Goal: Information Seeking & Learning: Find specific fact

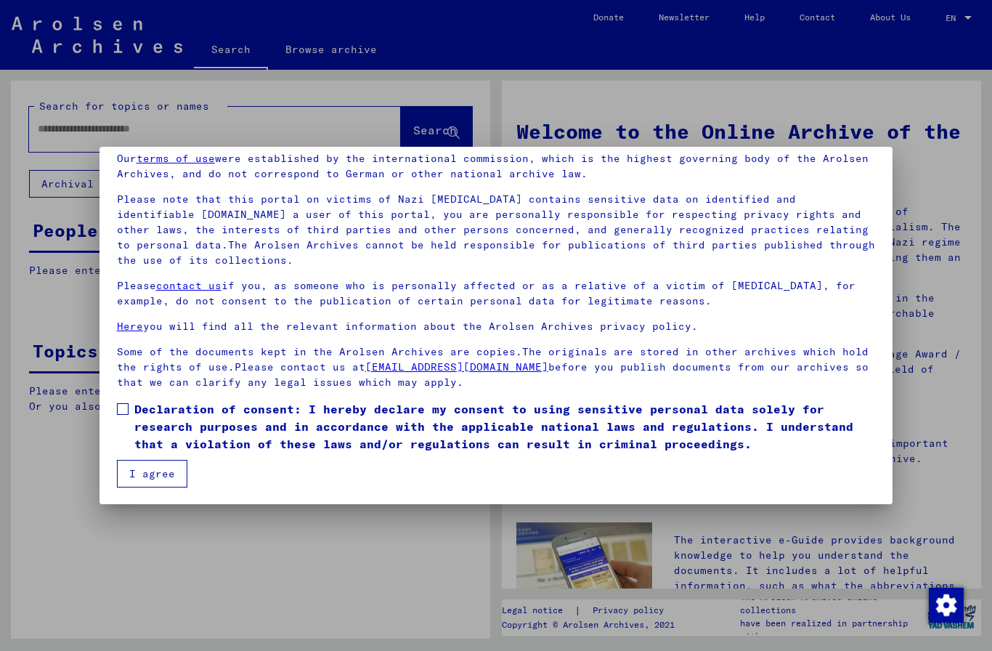
scroll to position [61, 0]
click at [138, 404] on span "Declaration of consent: I hereby declare my consent to using sensitive personal…" at bounding box center [504, 426] width 741 height 52
click at [171, 476] on button "I agree" at bounding box center [152, 474] width 70 height 28
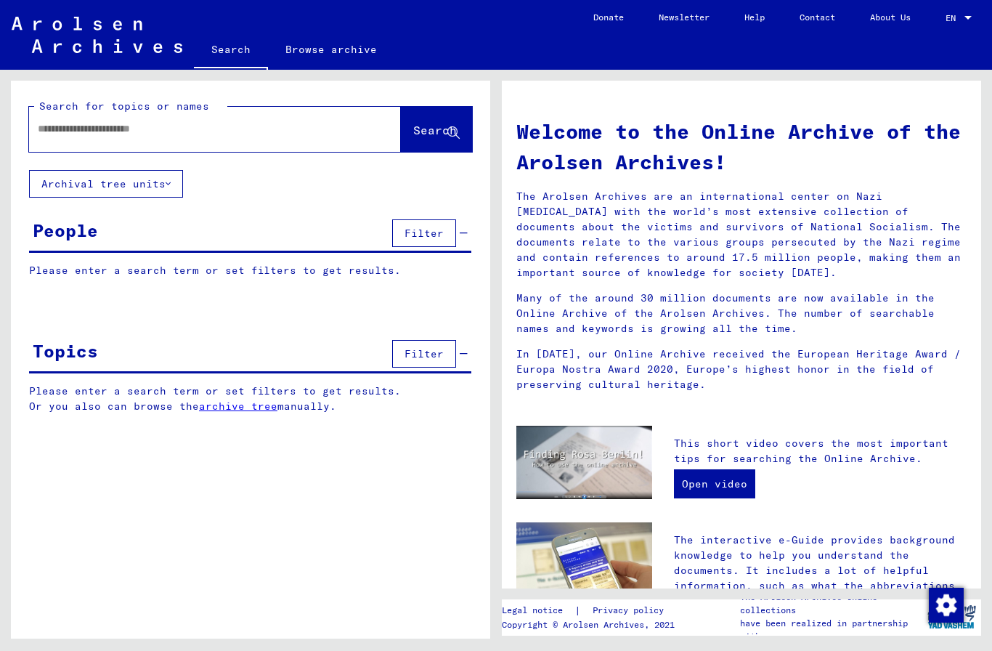
click at [122, 189] on button "Archival tree units" at bounding box center [106, 184] width 154 height 28
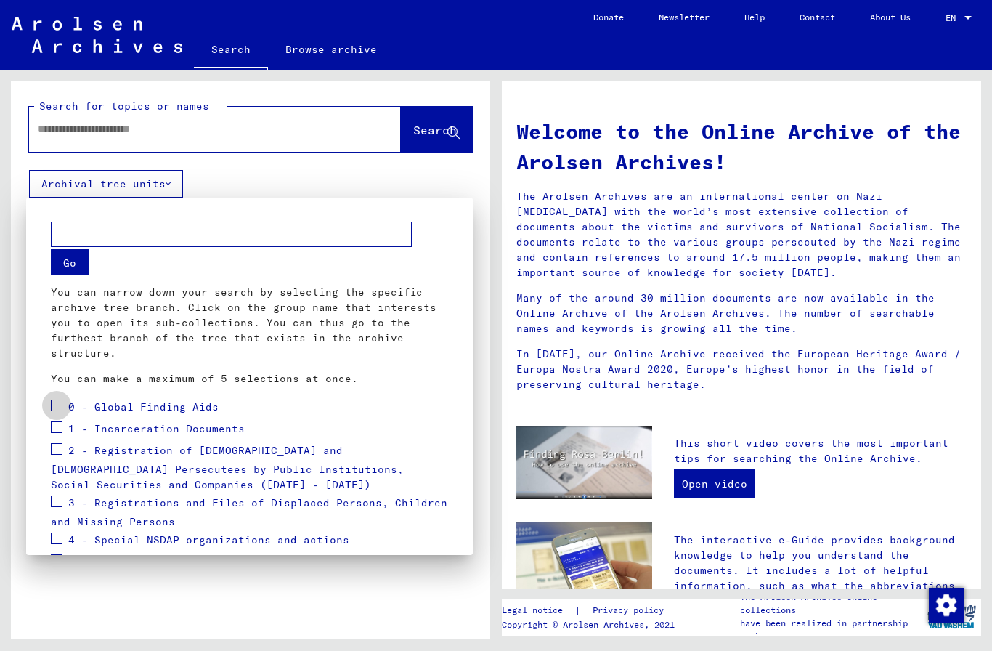
click at [52, 406] on span at bounding box center [57, 405] width 12 height 12
click at [61, 425] on span at bounding box center [57, 427] width 12 height 12
click at [54, 451] on span at bounding box center [57, 449] width 12 height 12
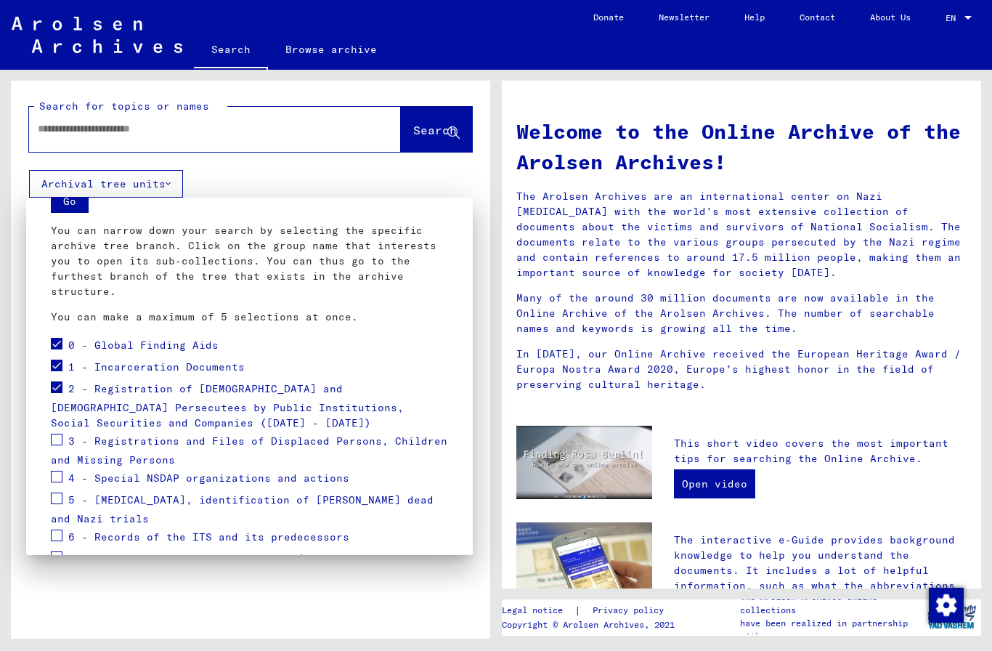
scroll to position [143, 0]
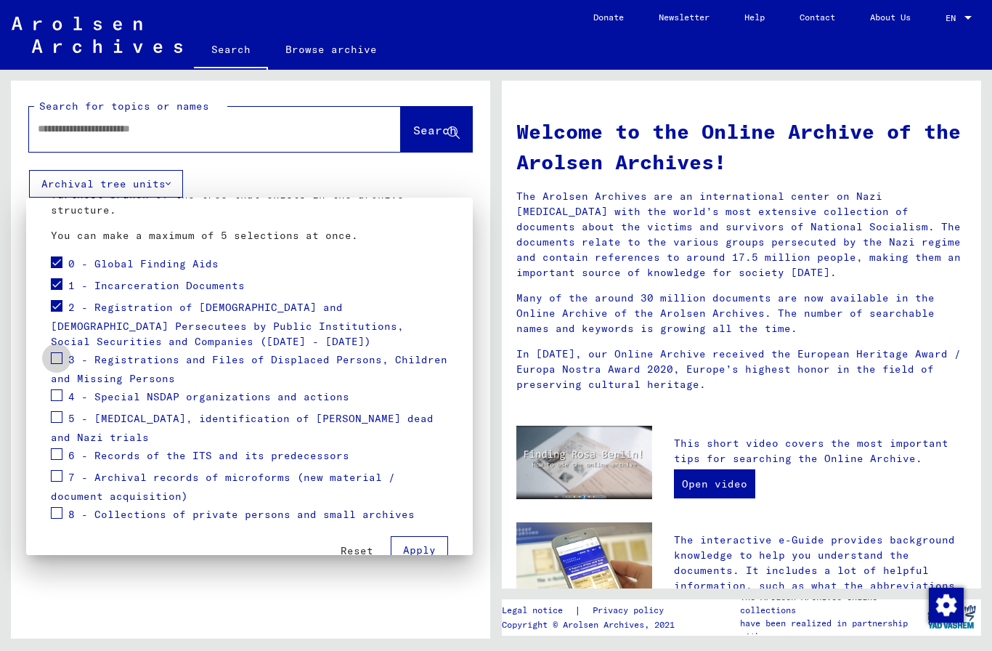
click at [61, 359] on span at bounding box center [57, 358] width 12 height 12
click at [62, 415] on span at bounding box center [57, 417] width 12 height 12
click at [421, 544] on span "Apply" at bounding box center [419, 549] width 33 height 13
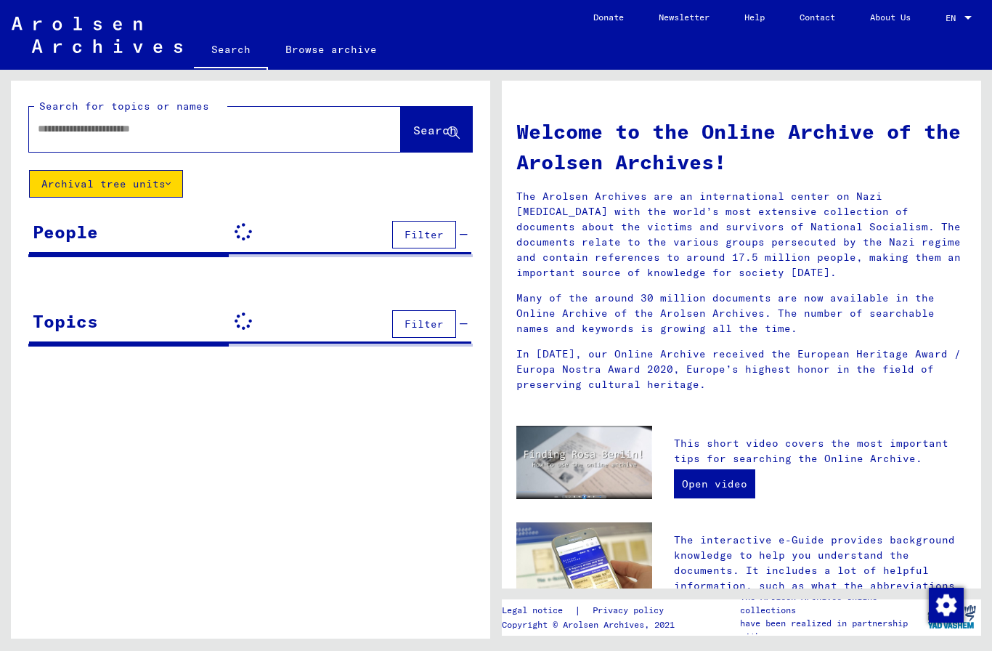
click at [260, 123] on input "text" at bounding box center [198, 128] width 320 height 15
click at [436, 131] on span "Search" at bounding box center [435, 130] width 44 height 15
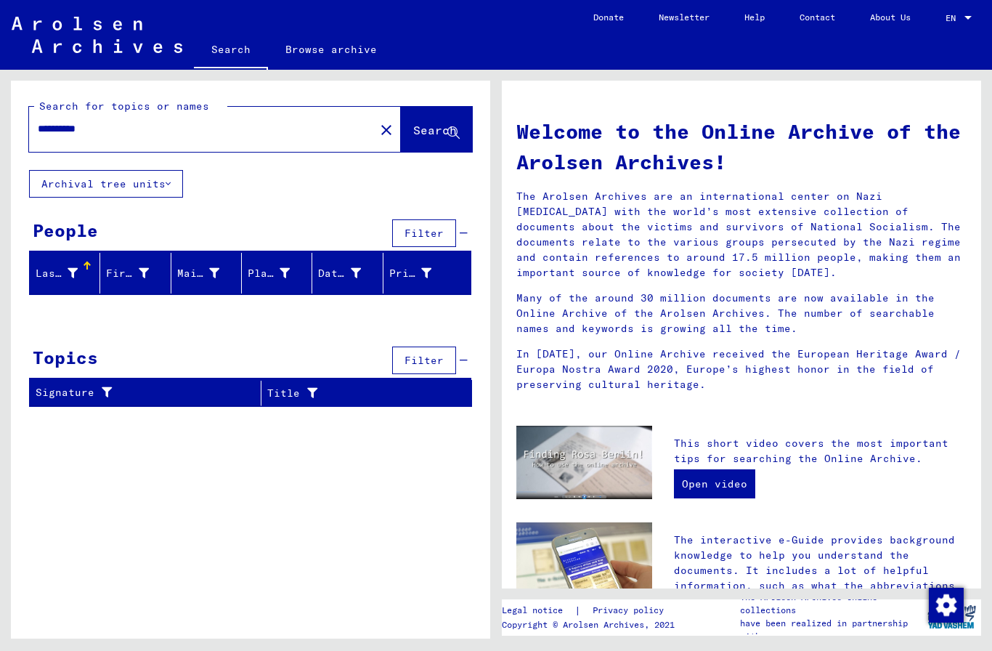
click at [139, 176] on button "Archival tree units" at bounding box center [106, 184] width 154 height 28
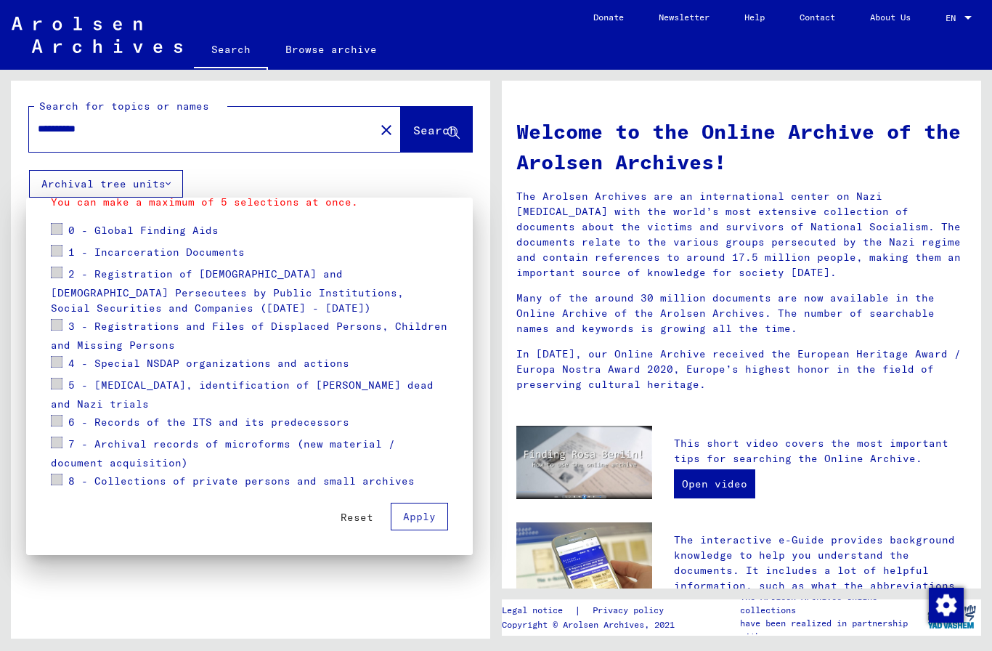
scroll to position [176, 0]
click at [221, 136] on div at bounding box center [496, 325] width 992 height 651
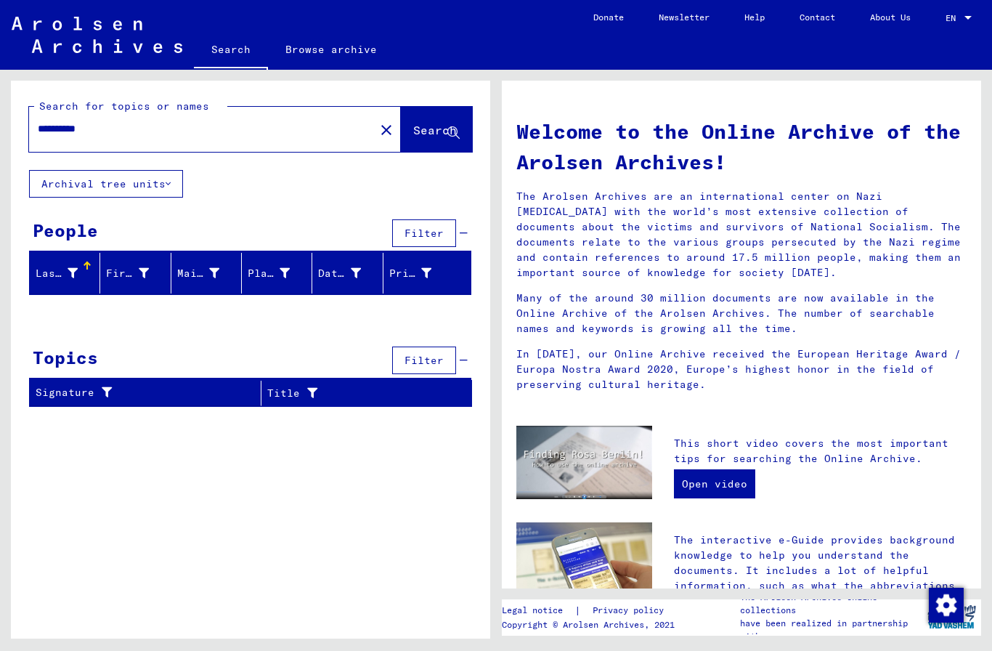
click at [65, 134] on input "**********" at bounding box center [198, 128] width 320 height 15
click at [283, 130] on input "****" at bounding box center [198, 128] width 320 height 15
click at [430, 121] on button "Search" at bounding box center [436, 129] width 71 height 45
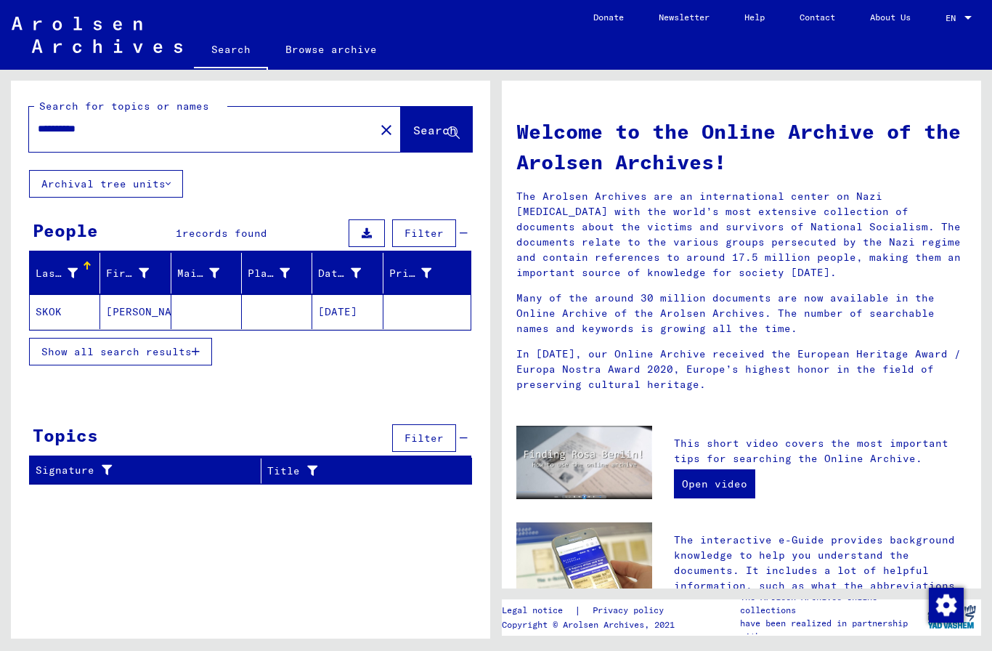
click at [54, 309] on mat-cell "SKOK" at bounding box center [65, 311] width 70 height 35
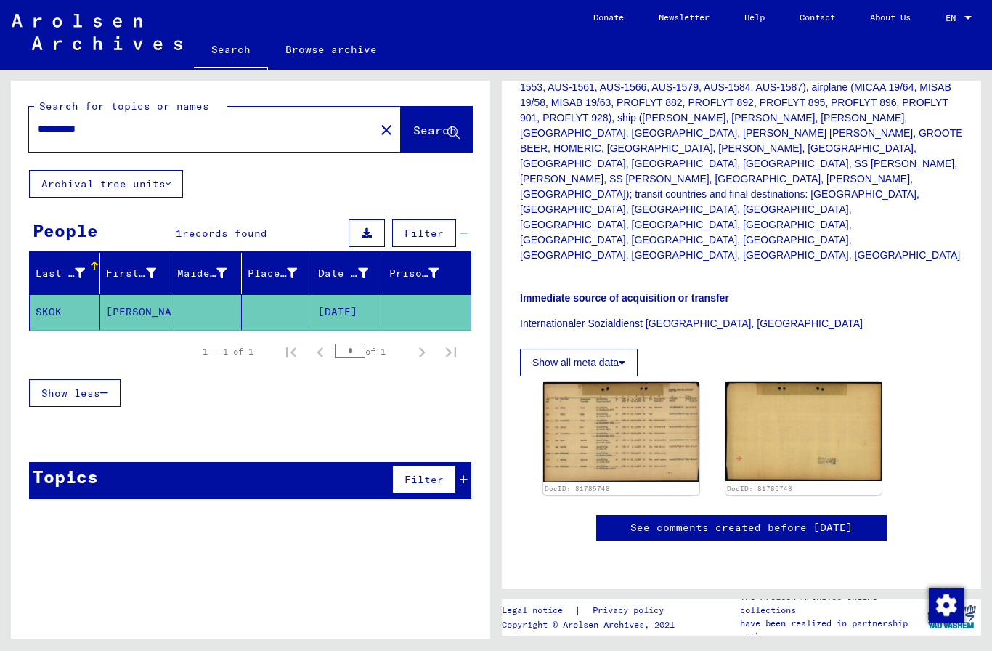
scroll to position [538, 0]
click at [247, 135] on input "*********" at bounding box center [202, 128] width 328 height 15
type input "****"
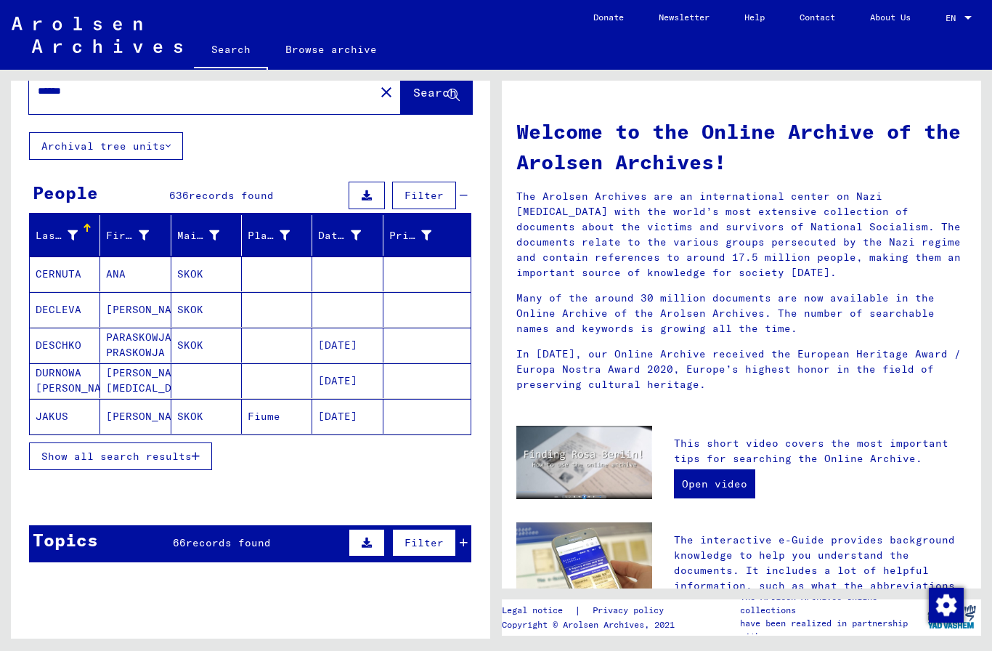
scroll to position [38, 0]
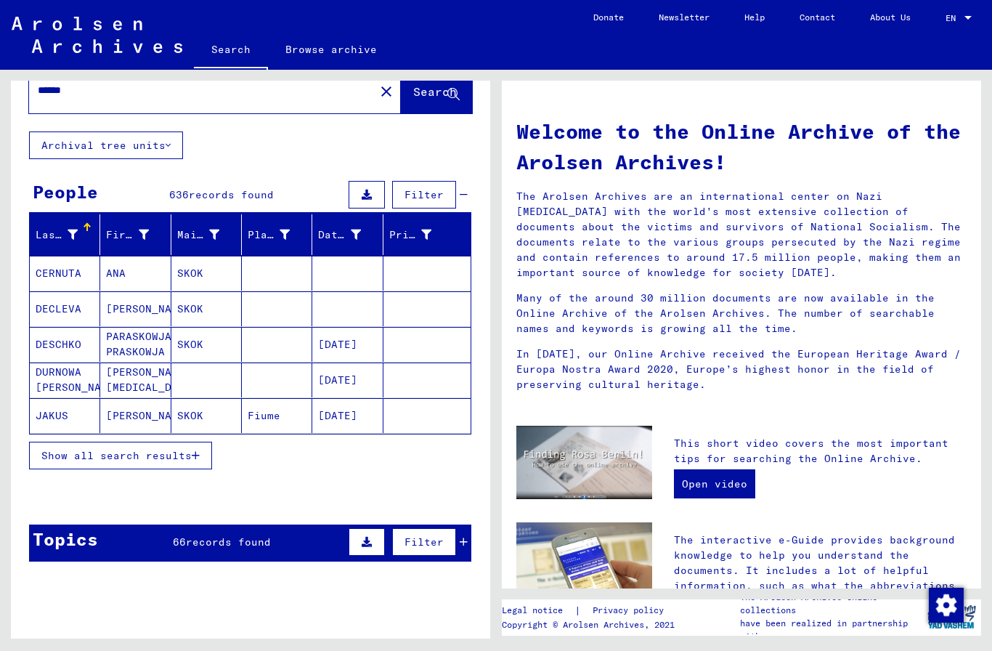
click at [469, 196] on div "People 636 records found Filter" at bounding box center [250, 195] width 442 height 37
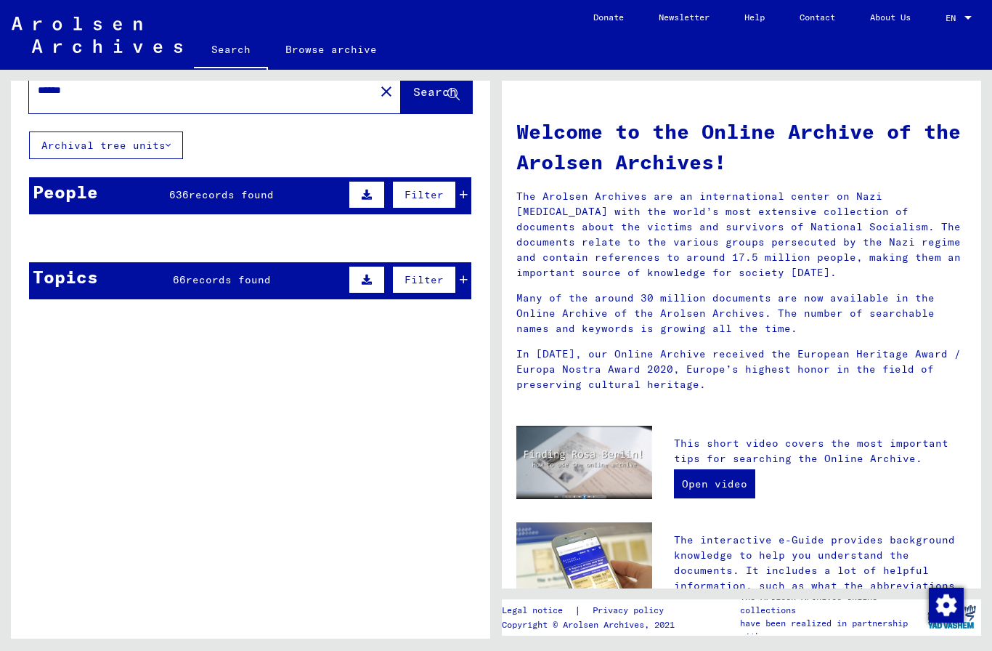
click at [468, 199] on div "People 636 records found Filter" at bounding box center [250, 195] width 442 height 37
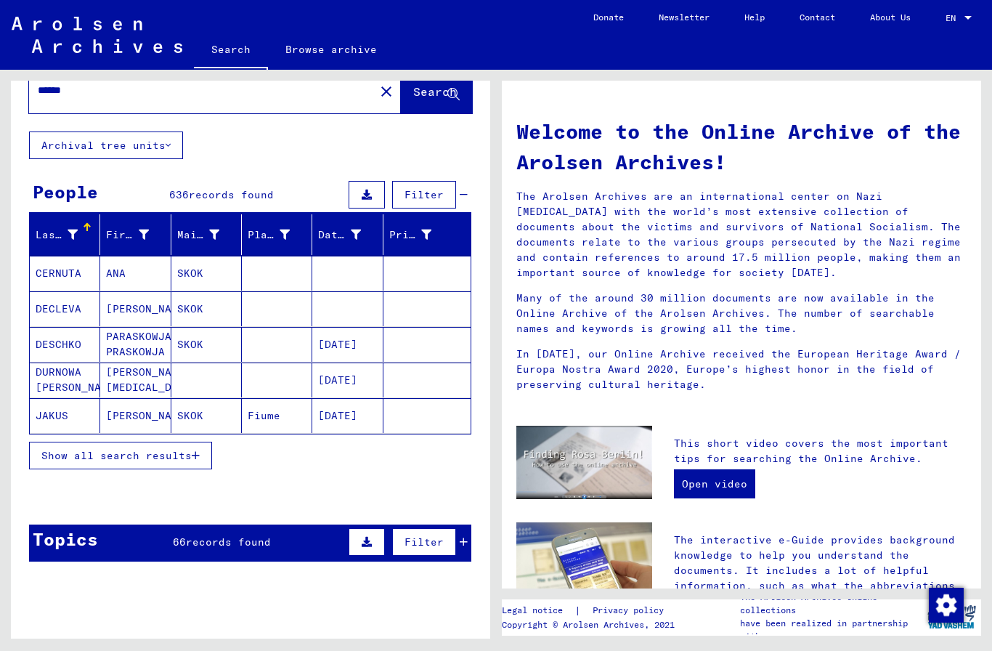
click at [124, 453] on span "Show all search results" at bounding box center [116, 455] width 150 height 13
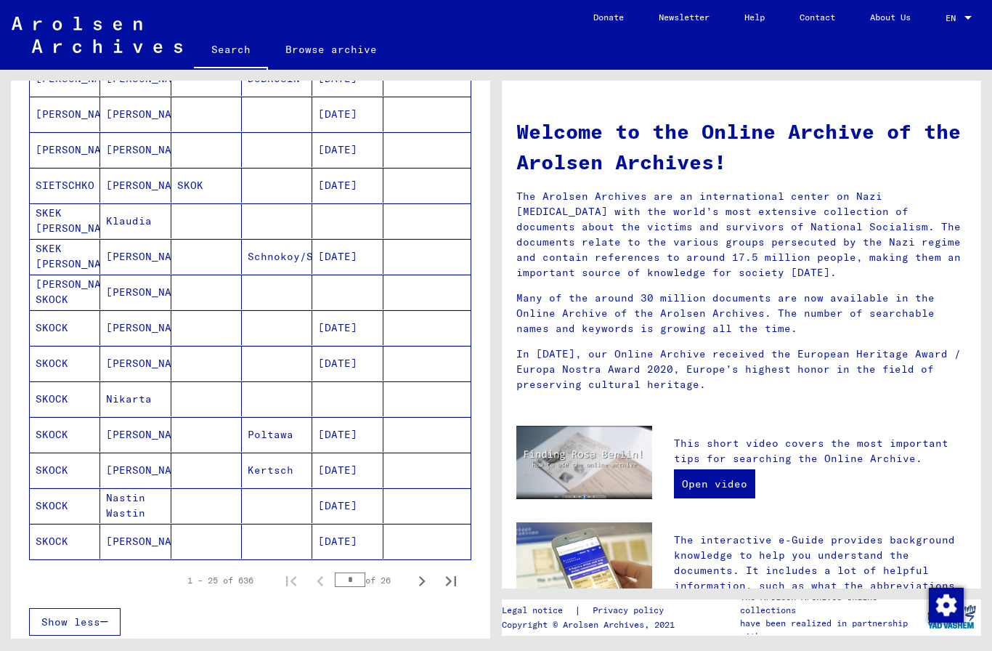
scroll to position [625, 0]
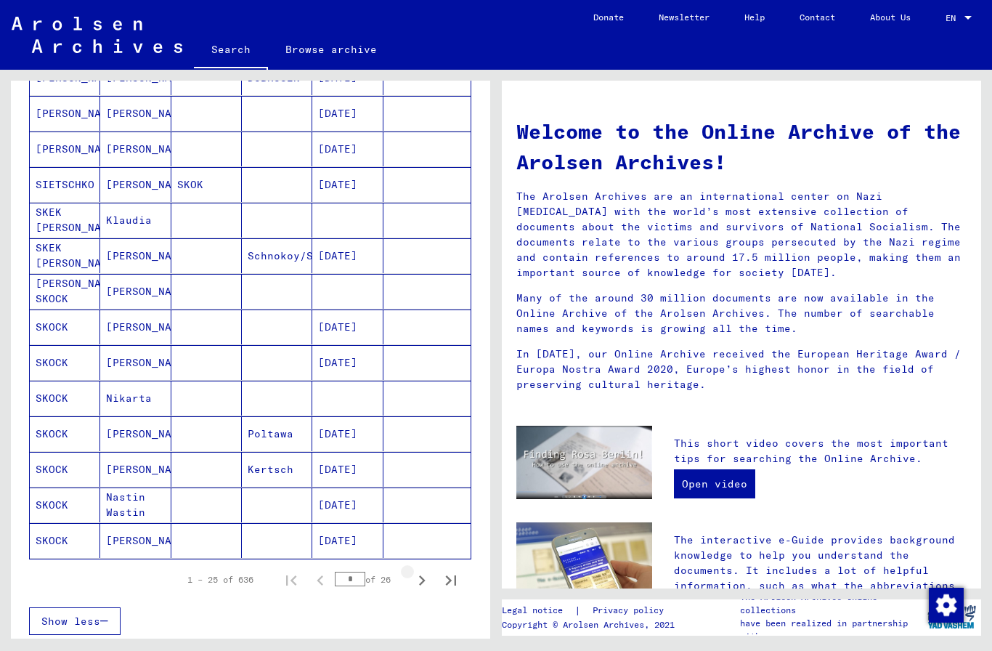
click at [424, 582] on icon "Next page" at bounding box center [422, 580] width 20 height 20
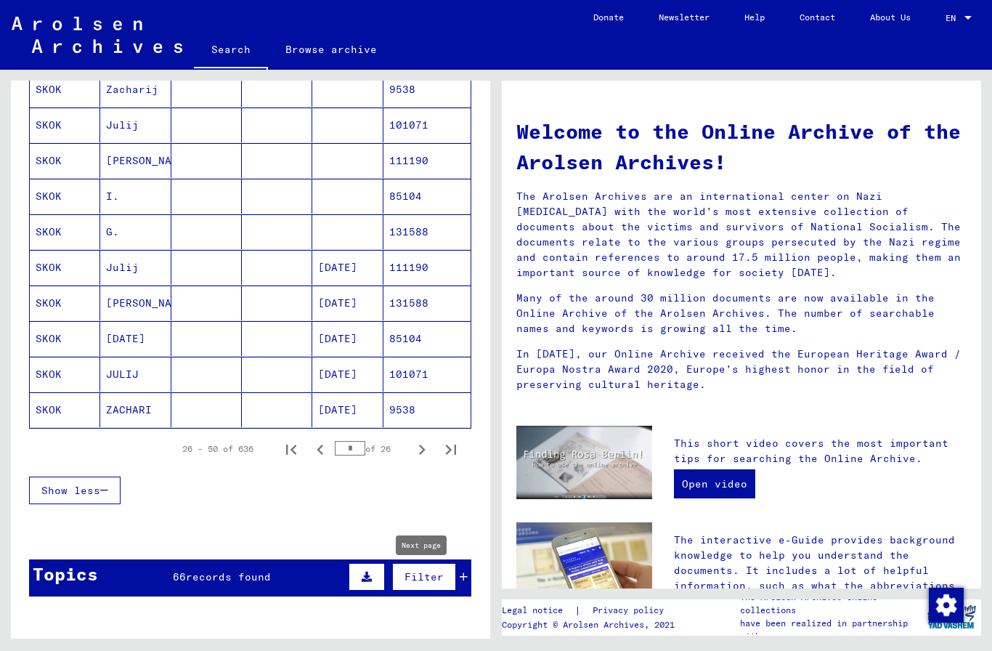
scroll to position [747, 0]
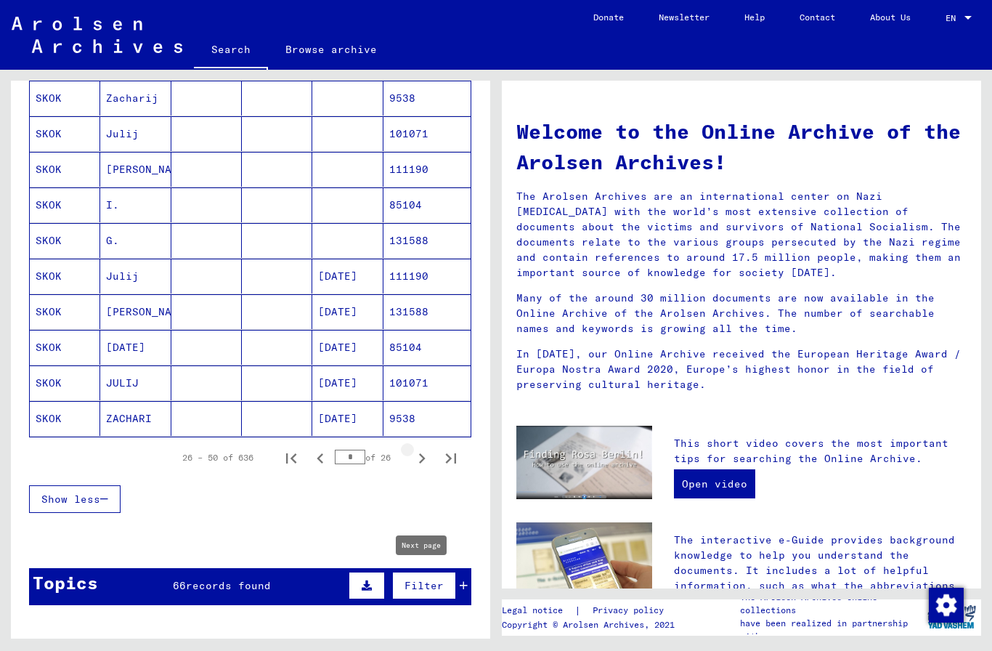
click at [420, 458] on icon "Next page" at bounding box center [422, 458] width 20 height 20
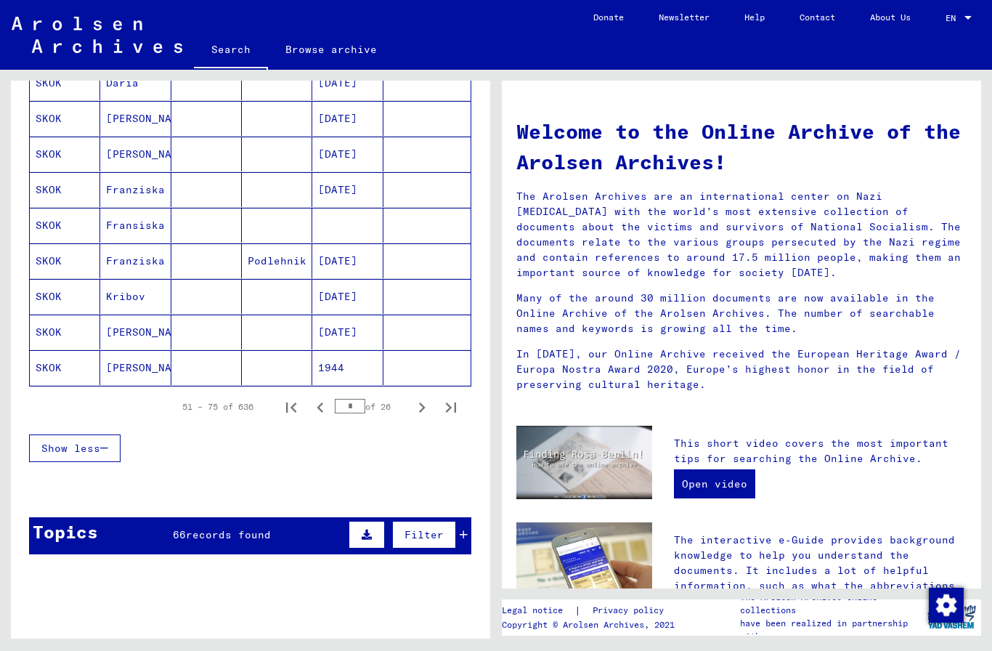
scroll to position [788, 0]
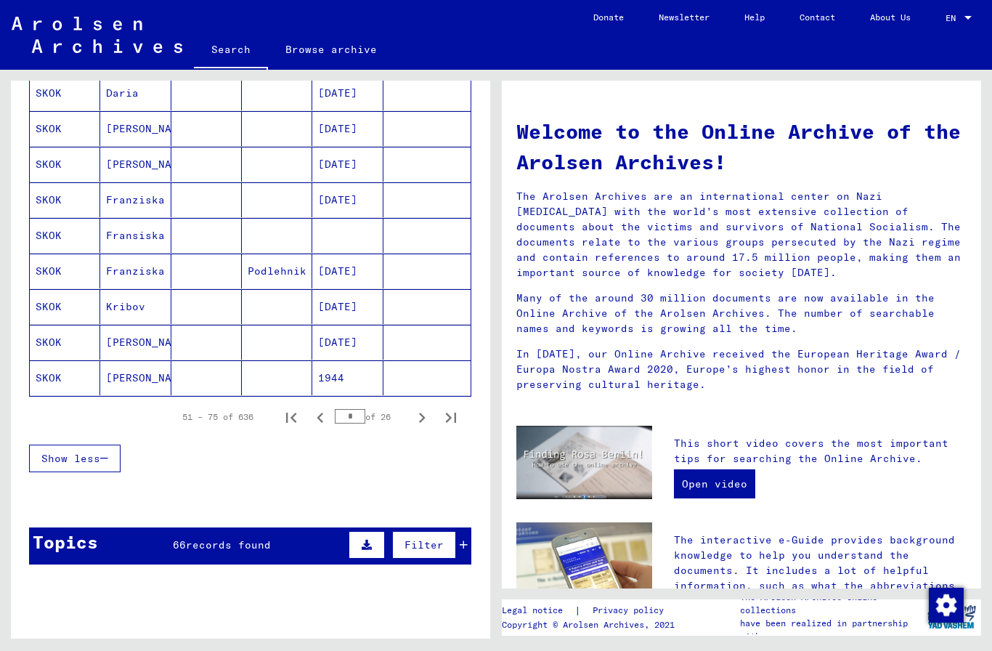
click at [422, 420] on icon "Next page" at bounding box center [422, 417] width 7 height 10
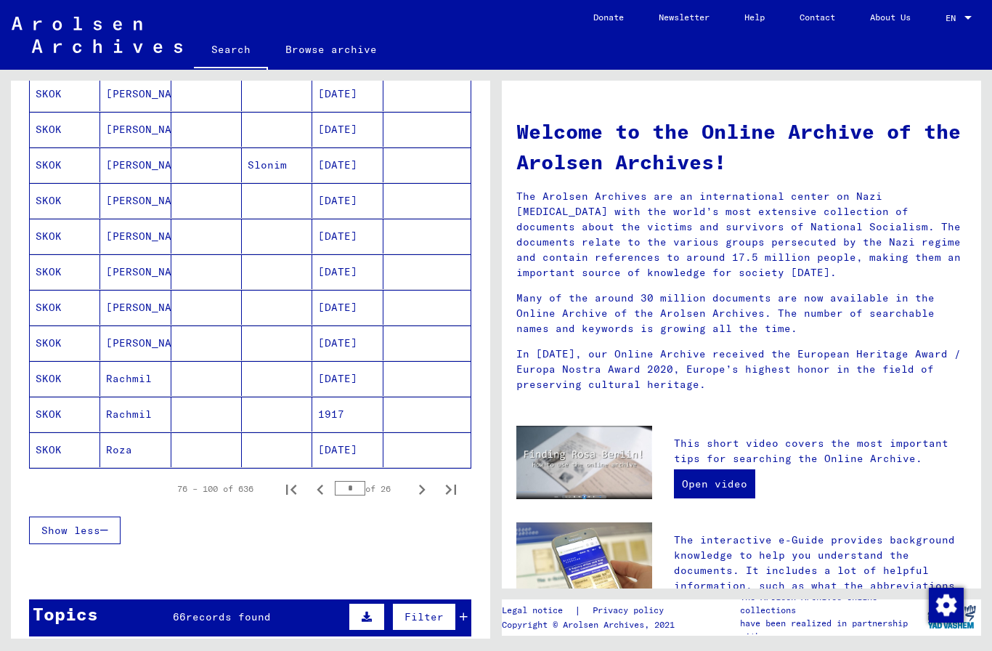
scroll to position [715, 0]
click at [357, 445] on mat-cell "[DATE]" at bounding box center [347, 450] width 70 height 35
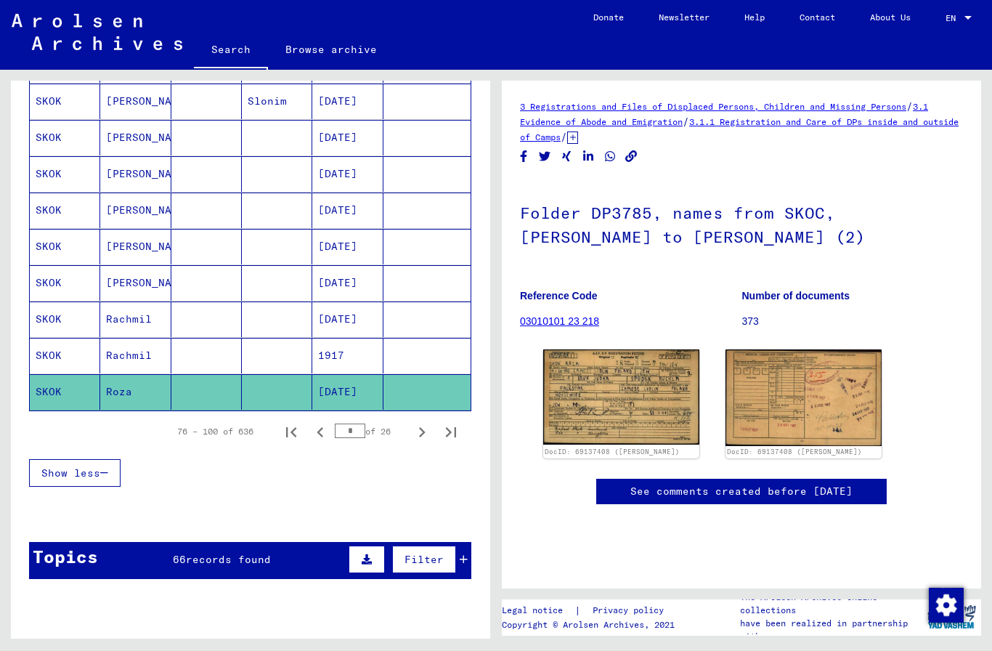
scroll to position [784, 0]
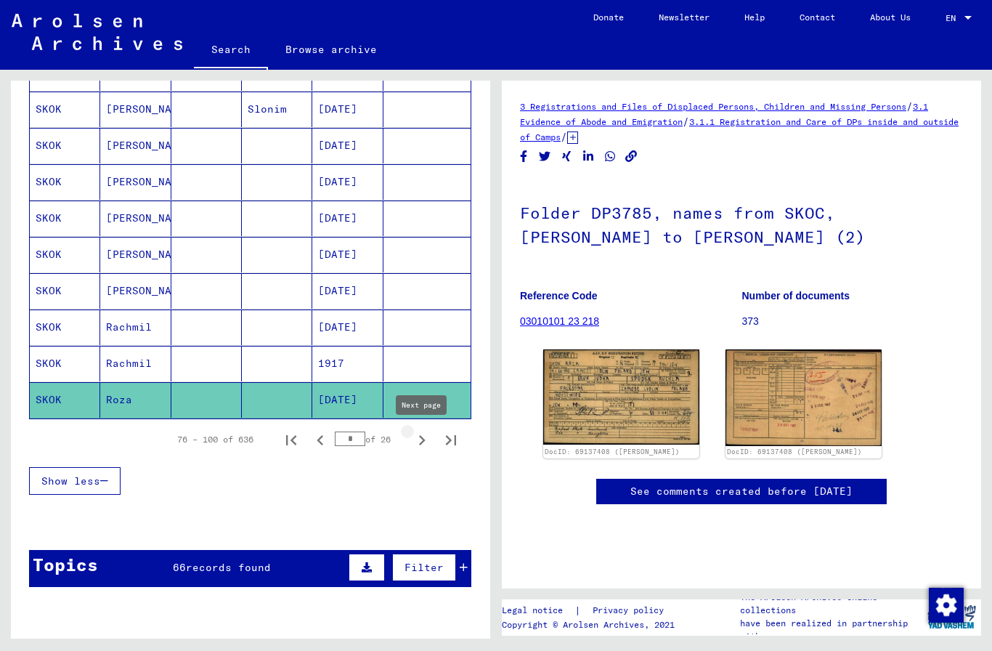
click at [420, 442] on icon "Next page" at bounding box center [422, 440] width 20 height 20
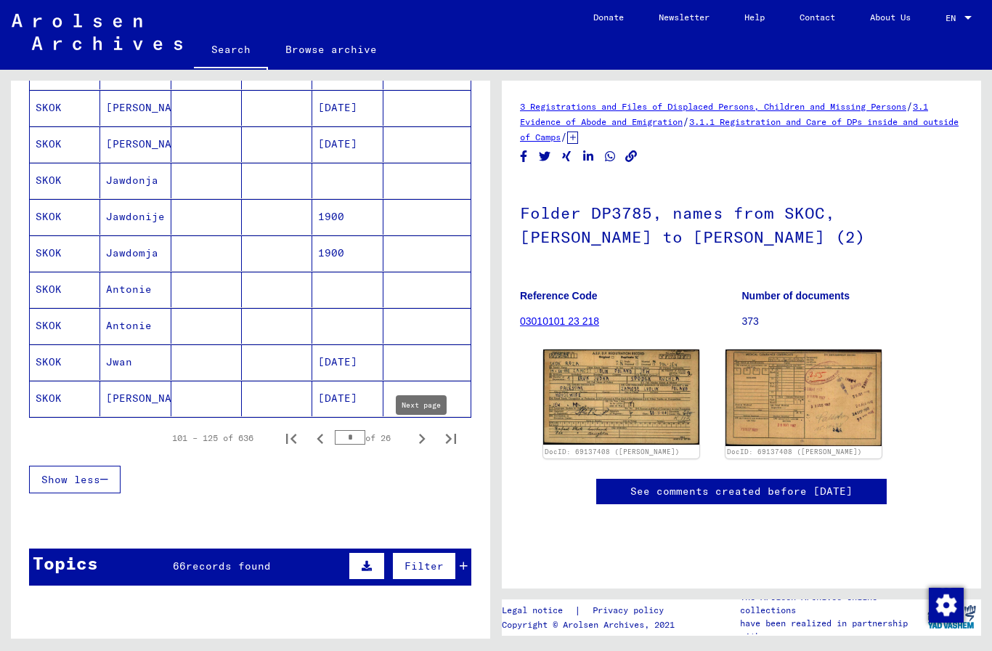
scroll to position [772, 0]
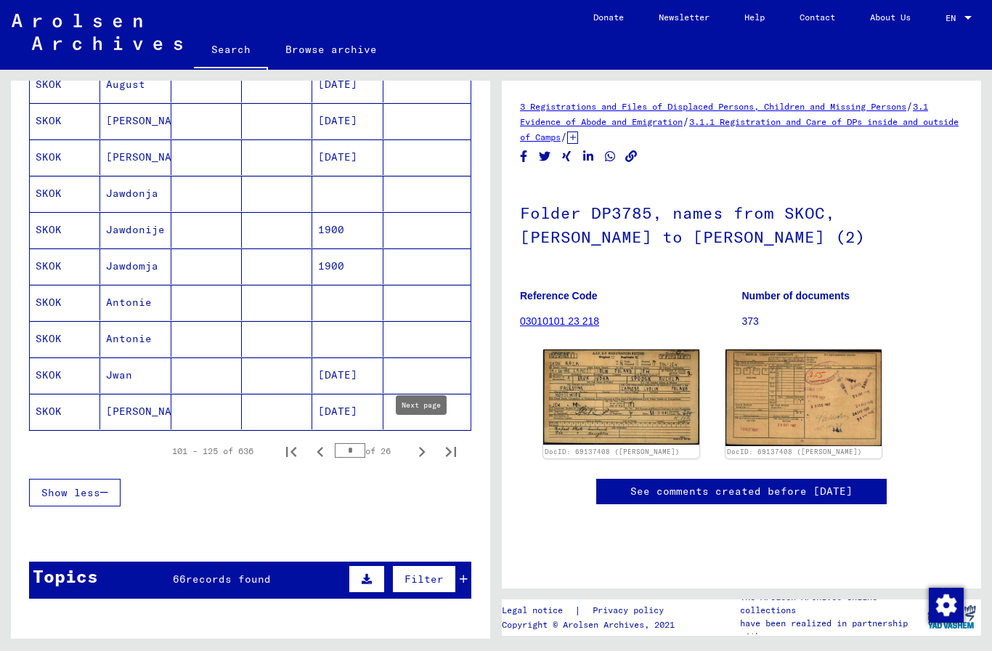
click at [418, 450] on icon "Next page" at bounding box center [422, 452] width 20 height 20
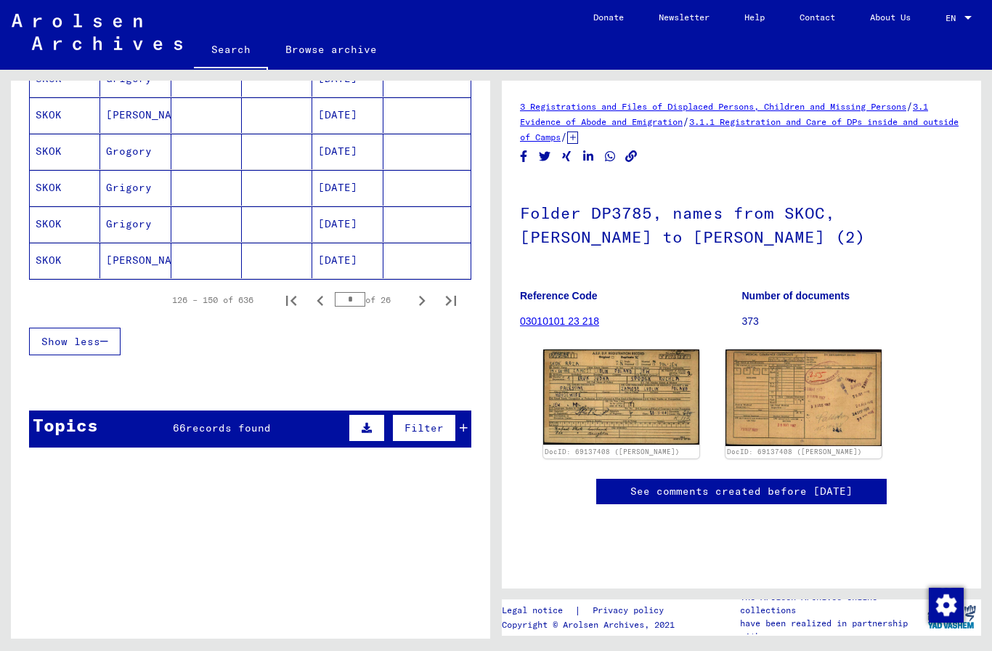
scroll to position [897, 0]
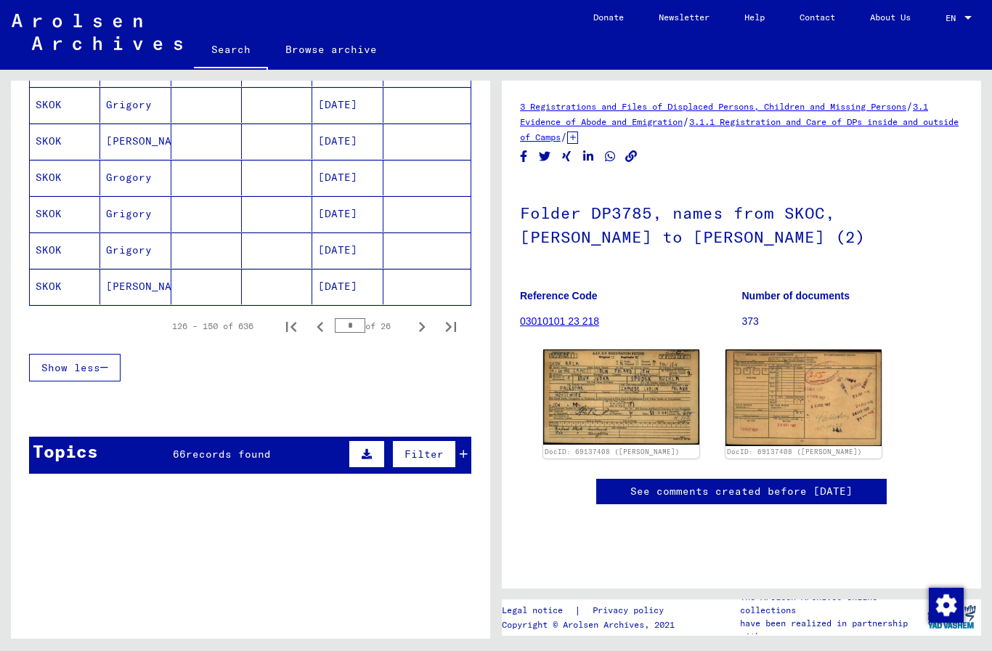
click at [411, 318] on button "Next page" at bounding box center [421, 326] width 29 height 29
click at [412, 330] on icon "Next page" at bounding box center [422, 327] width 20 height 20
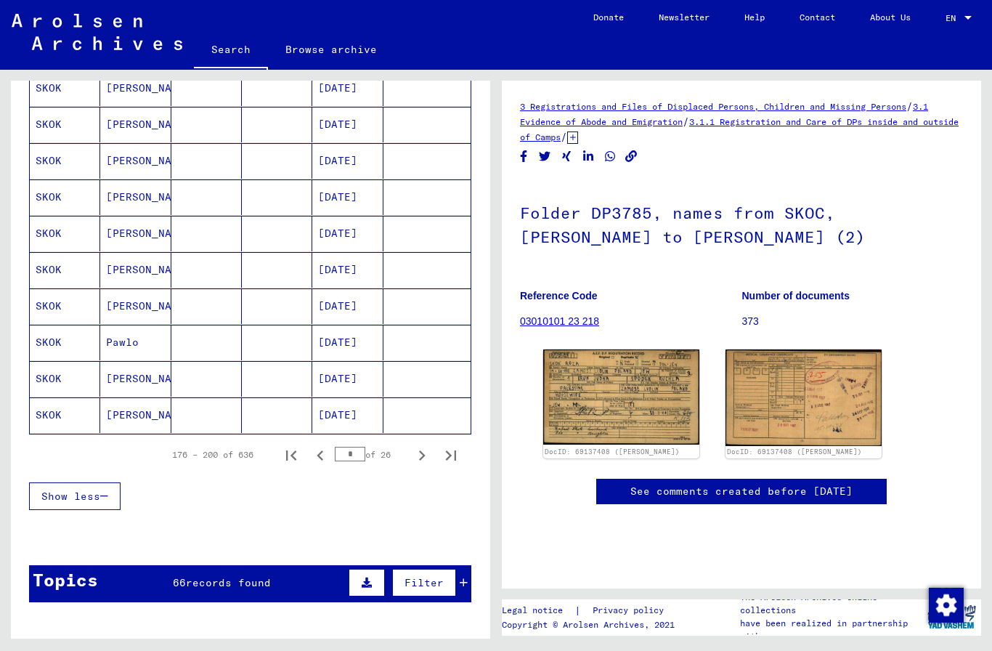
scroll to position [769, 0]
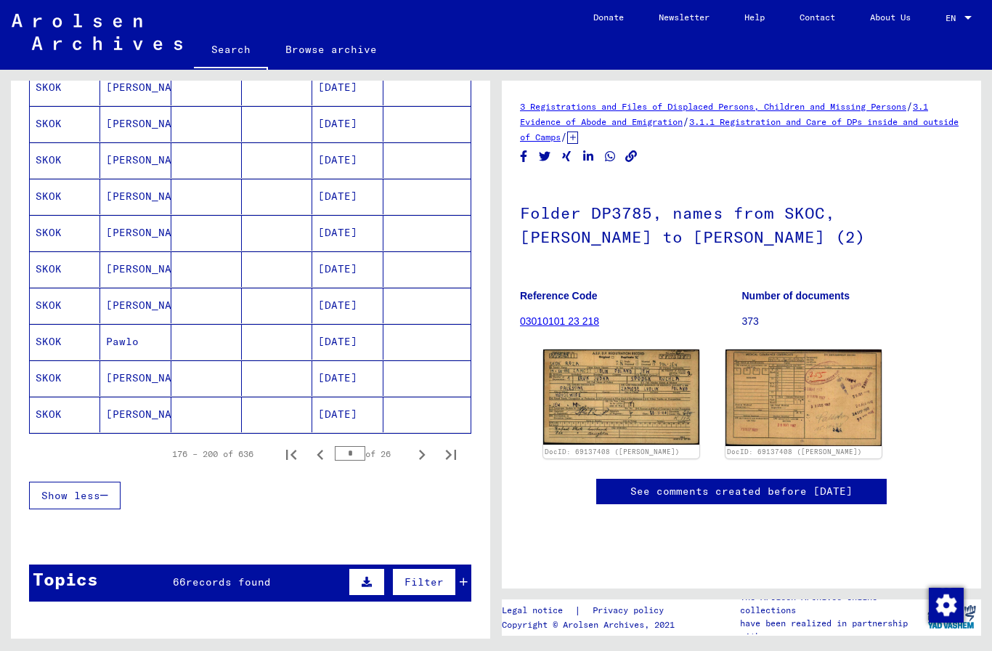
click at [420, 450] on icon "Next page" at bounding box center [422, 454] width 20 height 20
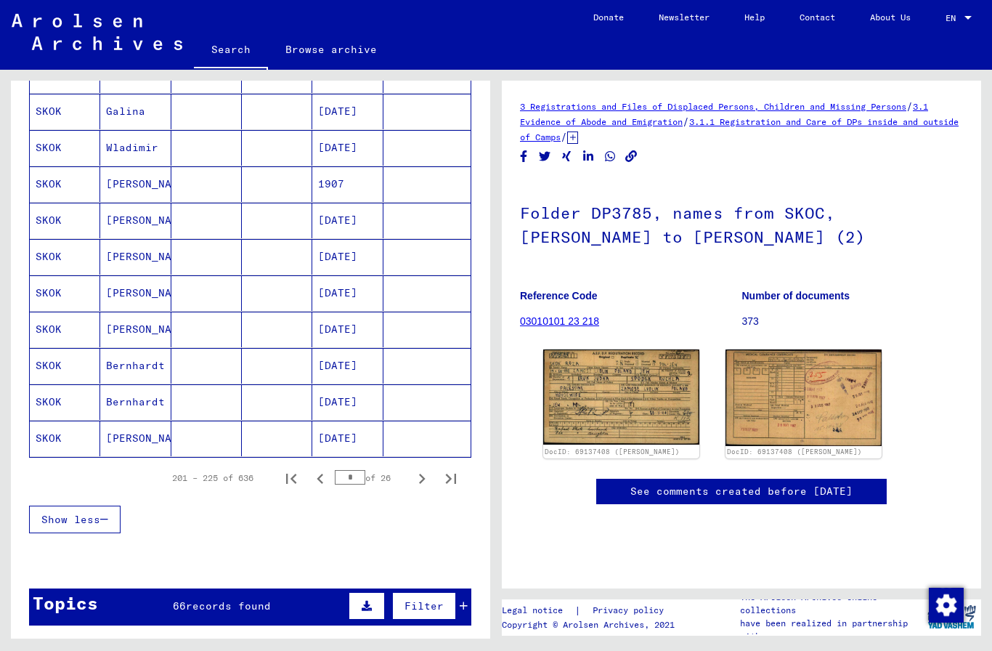
scroll to position [754, 0]
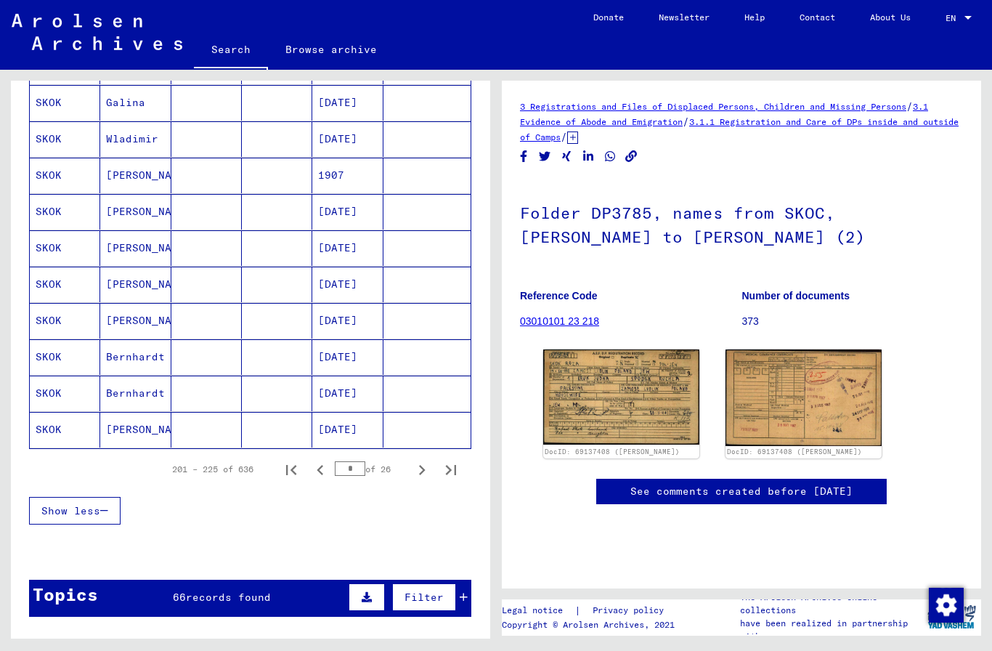
click at [421, 473] on icon "Next page" at bounding box center [422, 470] width 7 height 10
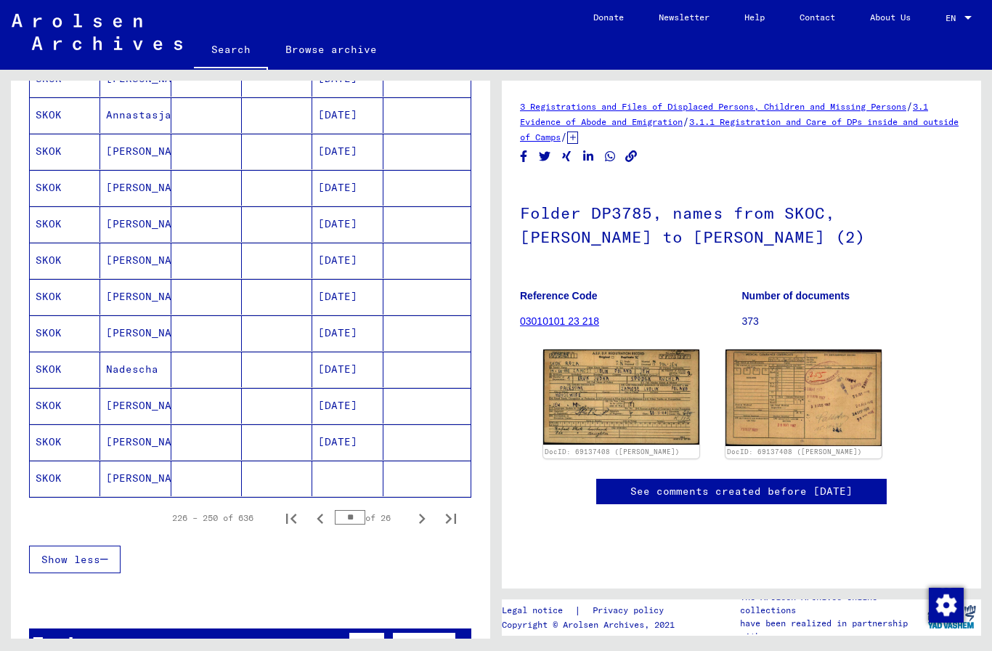
scroll to position [706, 0]
click at [422, 516] on icon "Next page" at bounding box center [422, 518] width 7 height 10
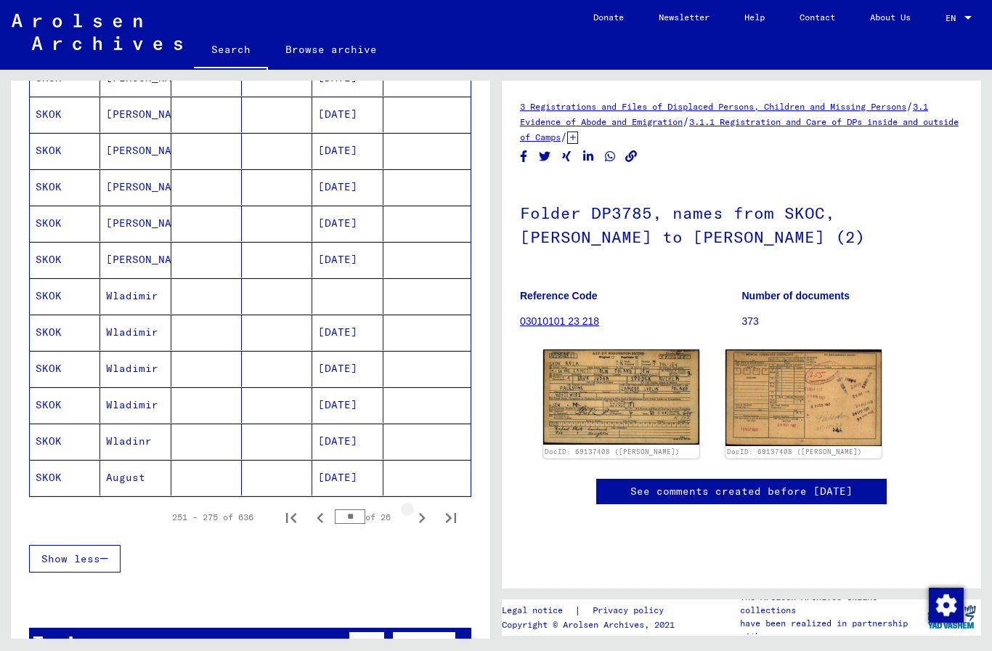
click at [418, 519] on icon "Next page" at bounding box center [422, 518] width 20 height 20
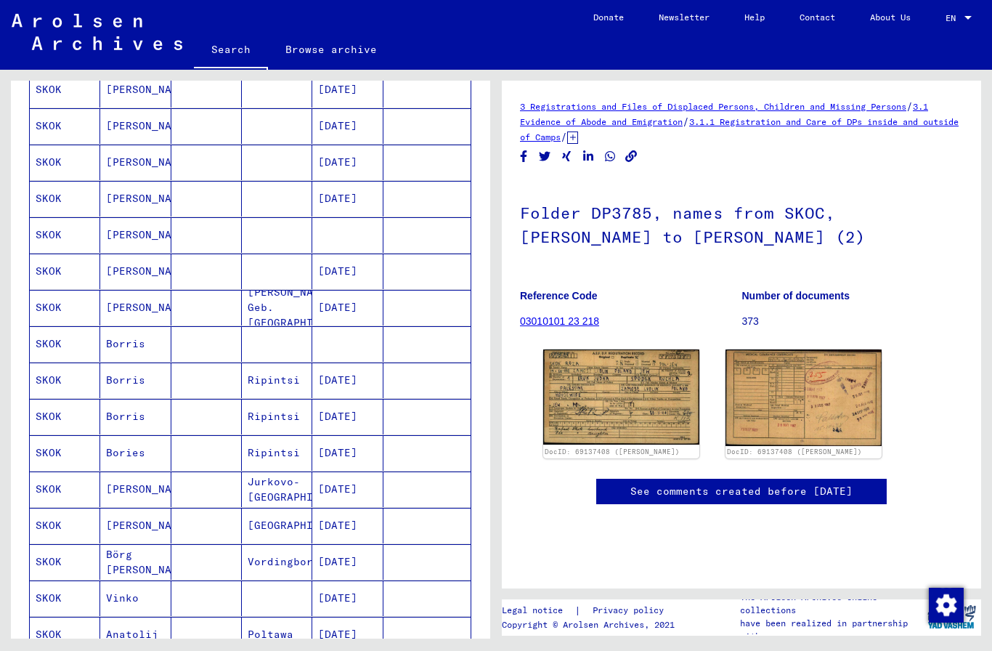
scroll to position [338, 0]
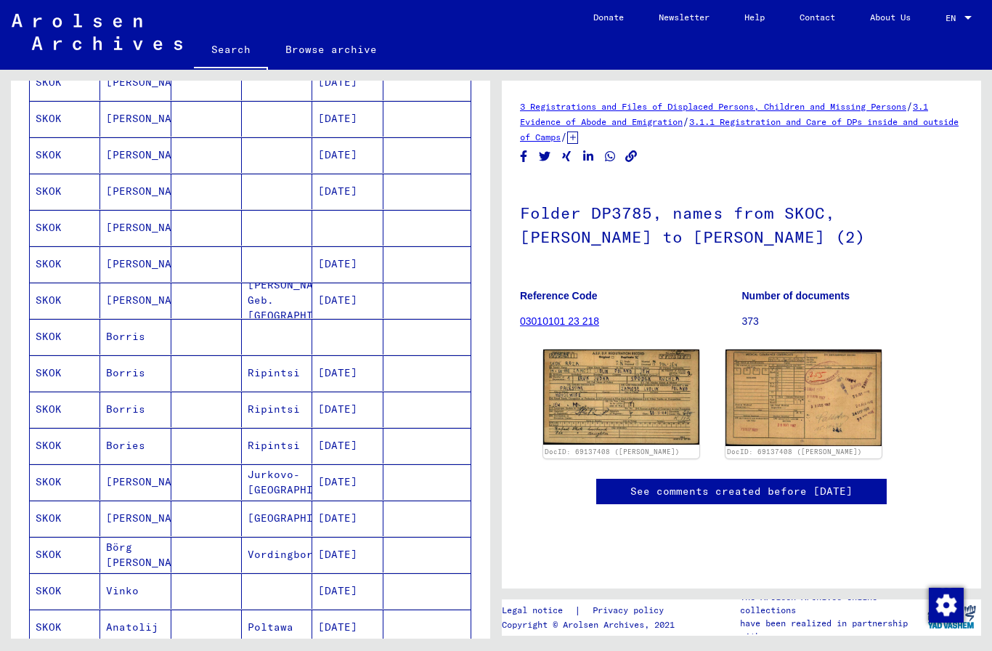
click at [350, 306] on mat-cell "[DATE]" at bounding box center [347, 300] width 70 height 36
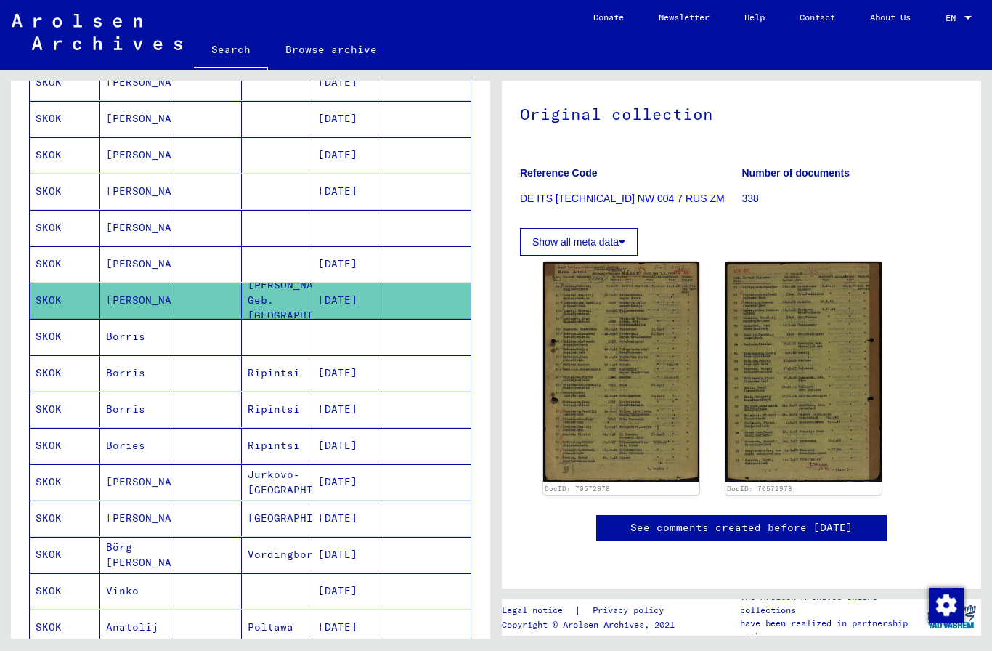
scroll to position [184, 0]
click at [654, 331] on img at bounding box center [621, 371] width 156 height 220
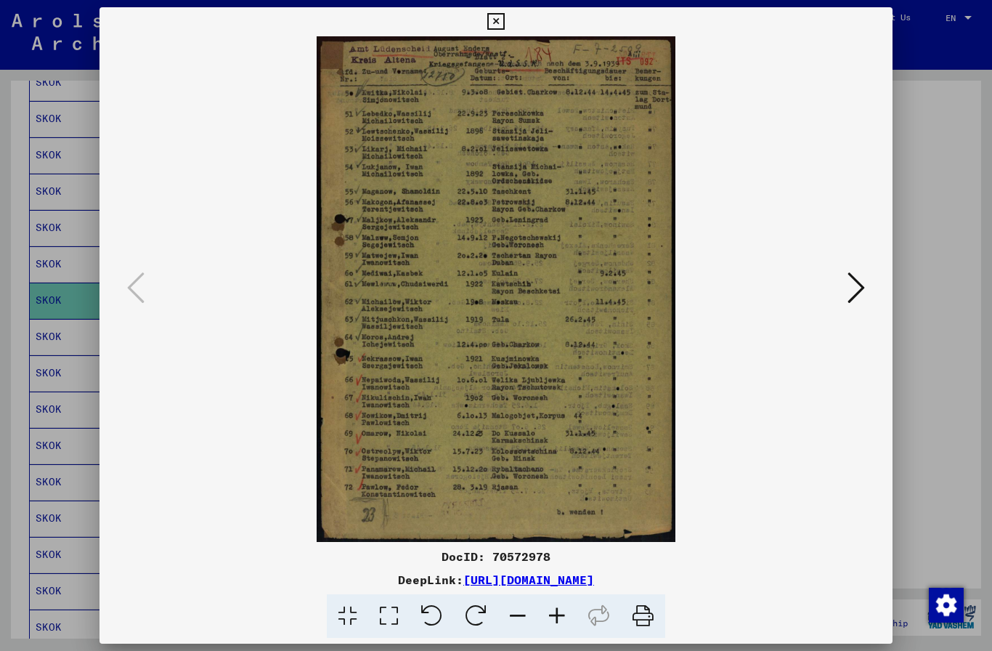
click at [504, 28] on icon at bounding box center [495, 21] width 17 height 17
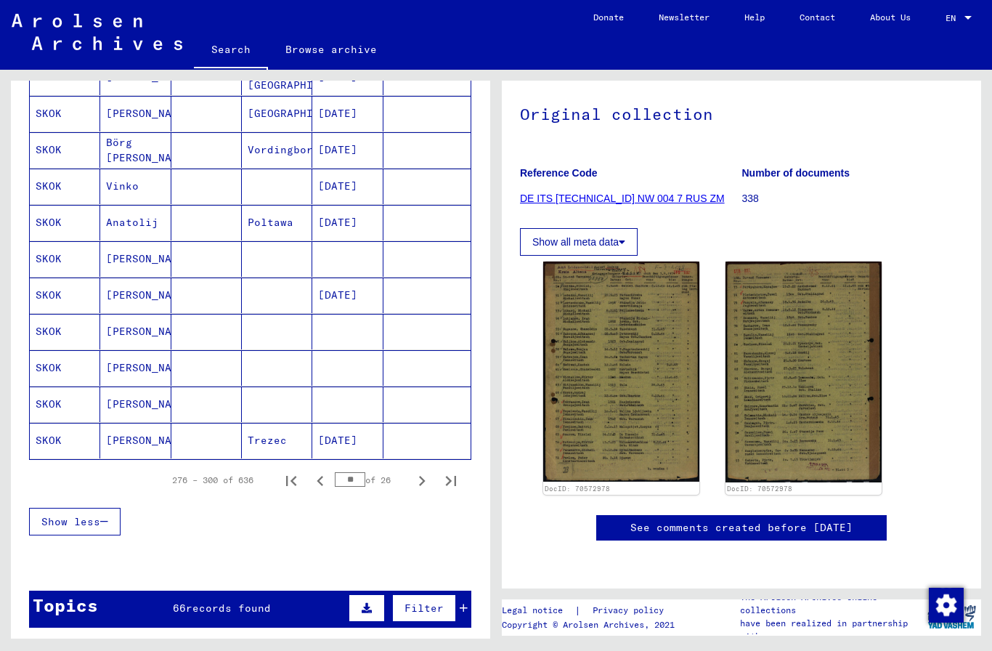
scroll to position [749, 0]
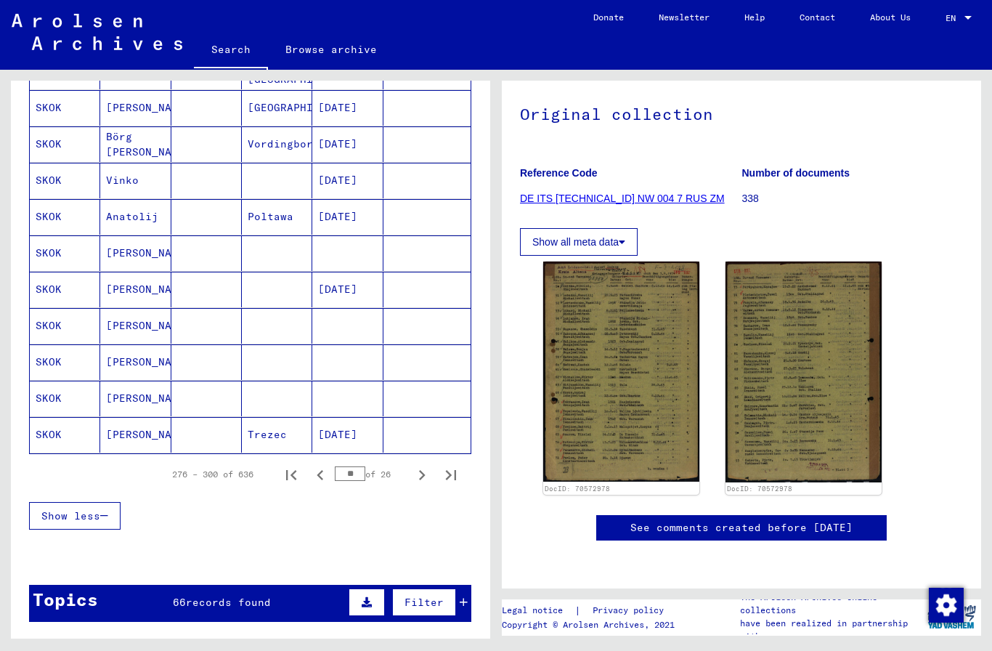
click at [420, 473] on icon "Next page" at bounding box center [422, 475] width 20 height 20
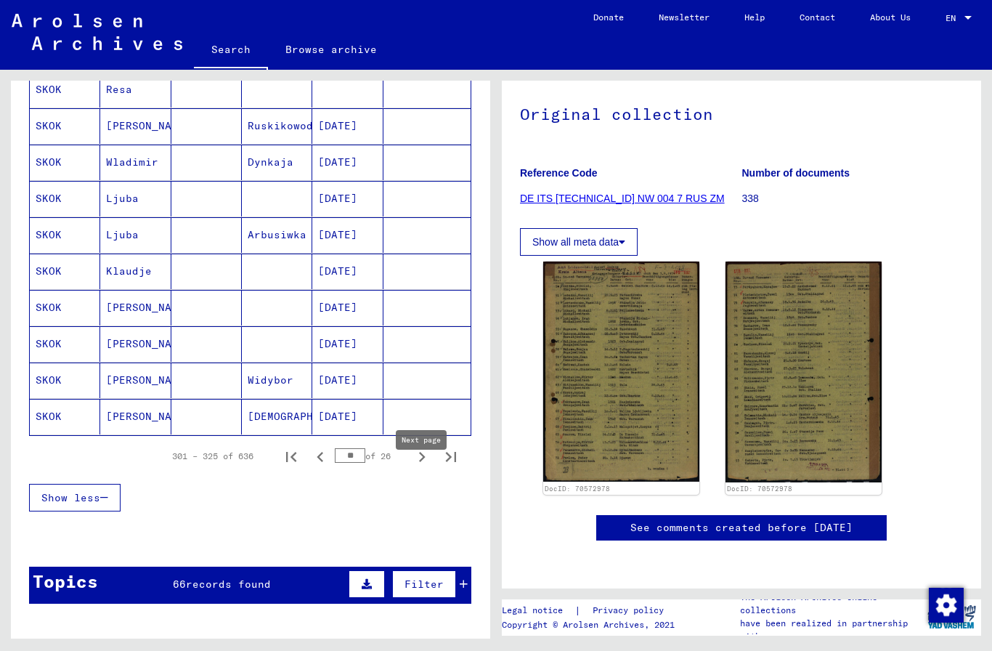
scroll to position [737, 0]
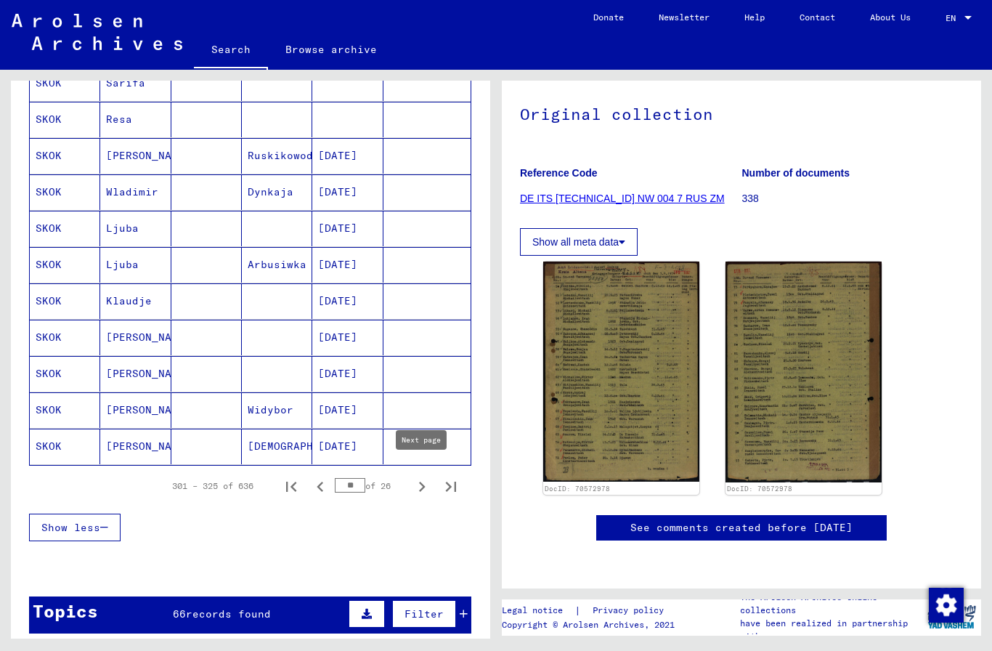
click at [422, 490] on icon "Next page" at bounding box center [422, 486] width 7 height 10
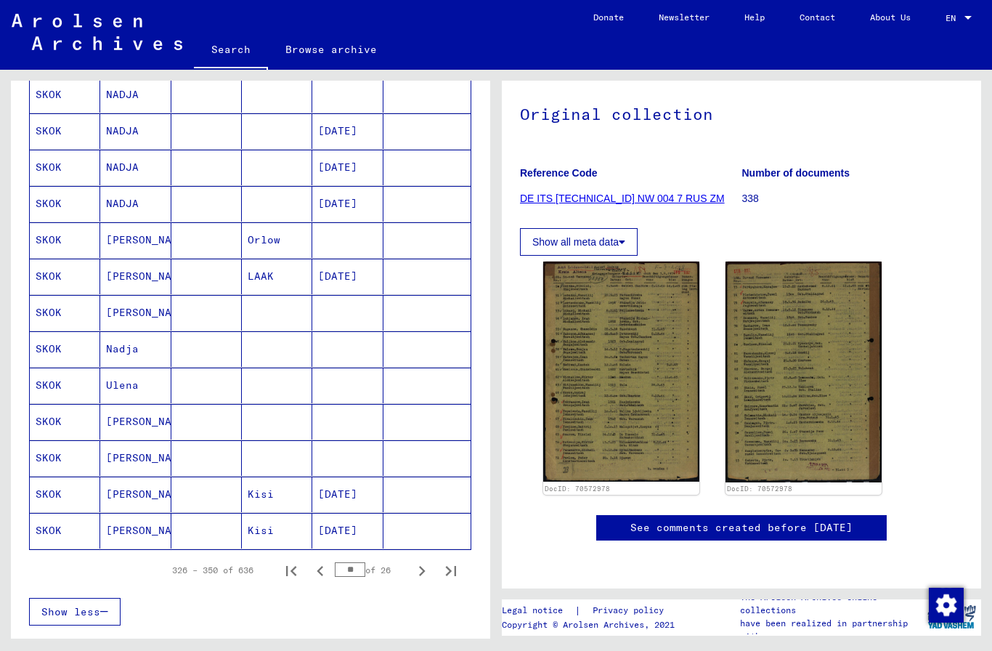
scroll to position [655, 0]
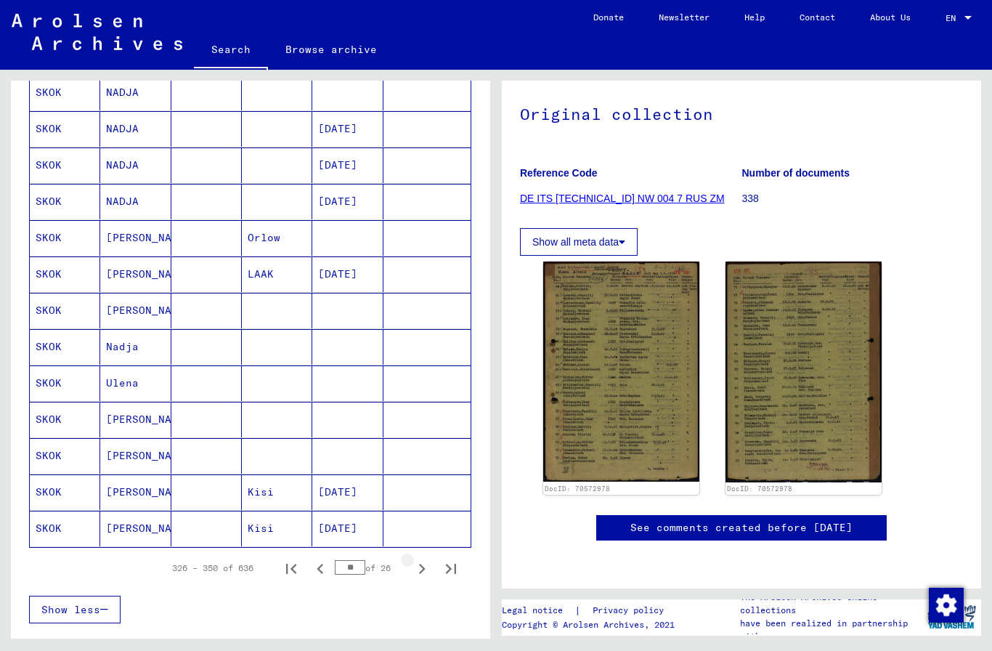
click at [418, 575] on icon "Next page" at bounding box center [422, 568] width 20 height 20
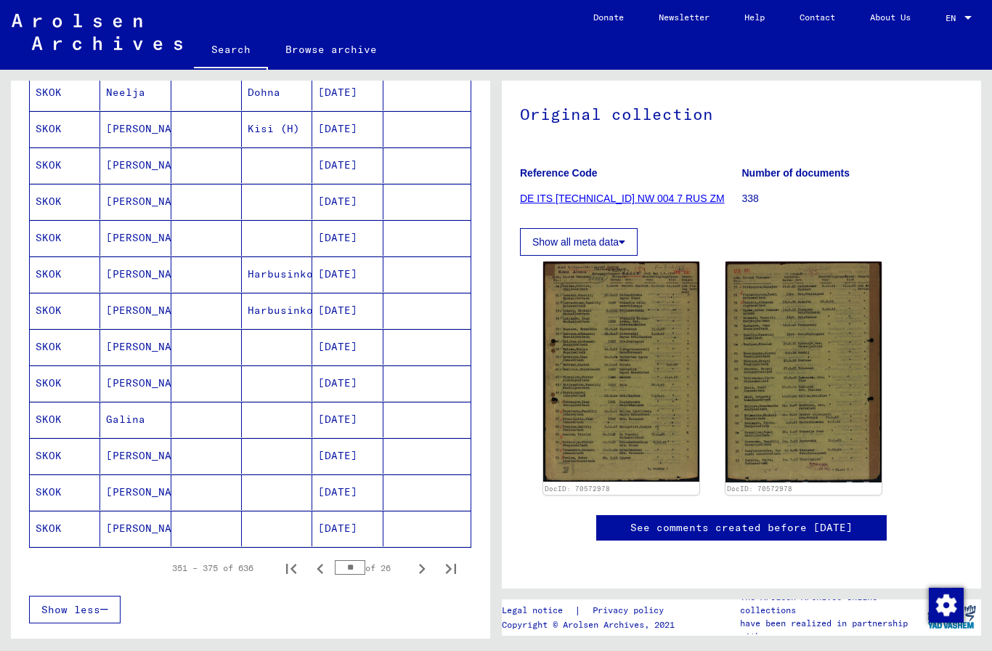
click at [420, 573] on icon "Next page" at bounding box center [422, 569] width 7 height 10
click at [418, 574] on icon "Next page" at bounding box center [422, 568] width 20 height 20
type input "**"
